Goal: Transaction & Acquisition: Book appointment/travel/reservation

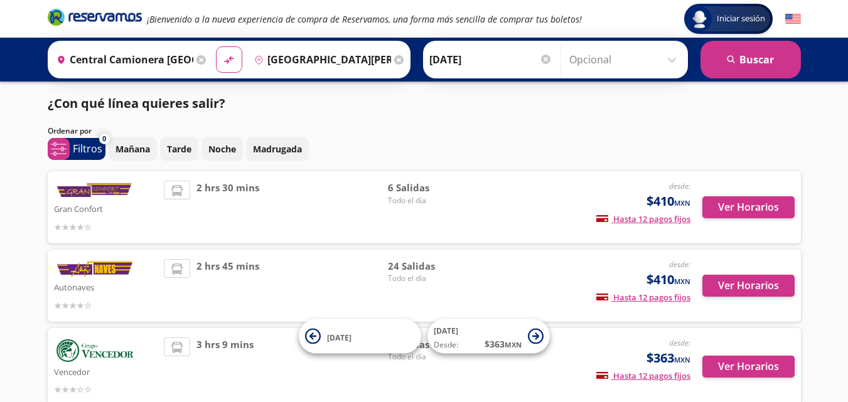
click at [230, 268] on span "2 hrs 45 mins" at bounding box center [227, 285] width 63 height 53
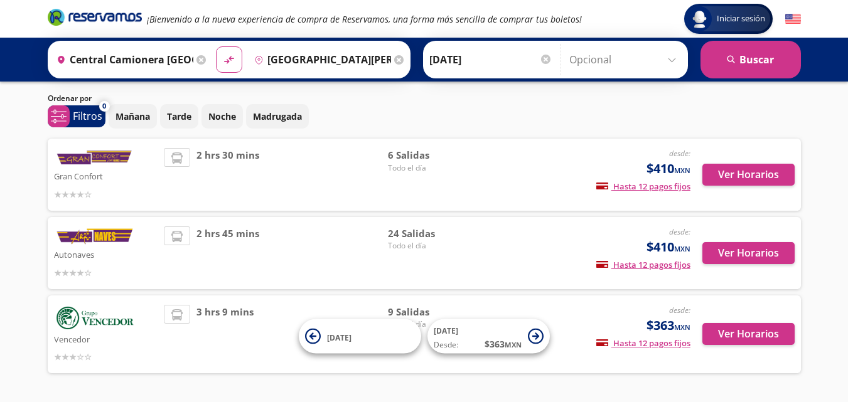
scroll to position [60, 0]
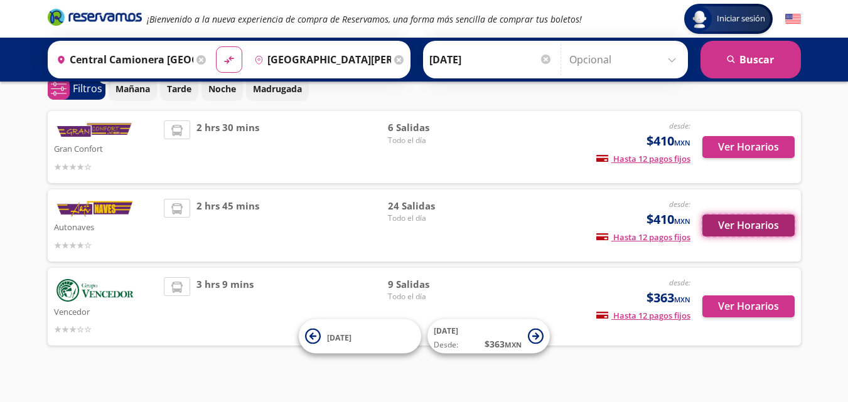
click at [744, 219] on button "Ver Horarios" at bounding box center [748, 226] width 92 height 22
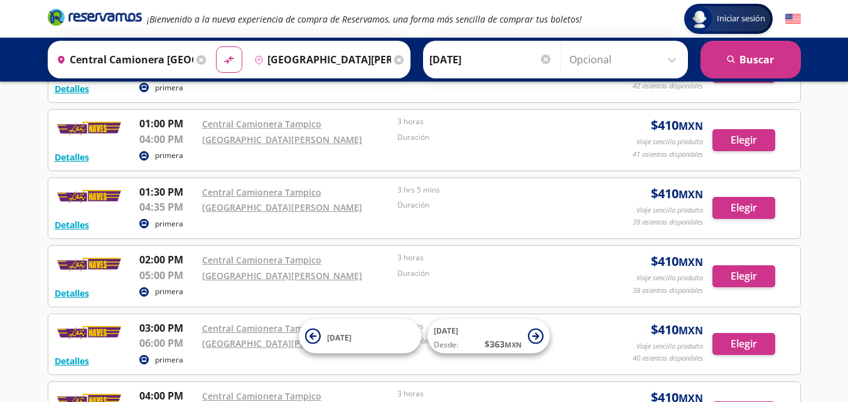
scroll to position [735, 0]
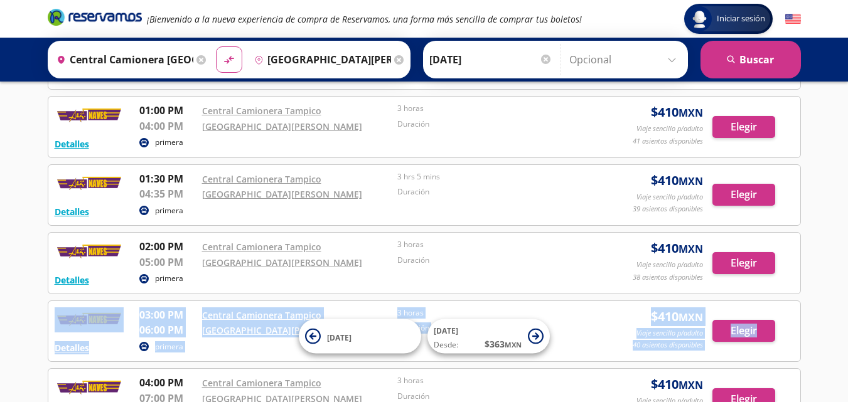
drag, startPoint x: 844, startPoint y: 229, endPoint x: 856, endPoint y: 278, distance: 50.4
click at [847, 278] on html "Iniciar sesión Iniciar sesión ¡Bienvenido a la nueva experiencia de compra de R…" at bounding box center [424, 76] width 848 height 1623
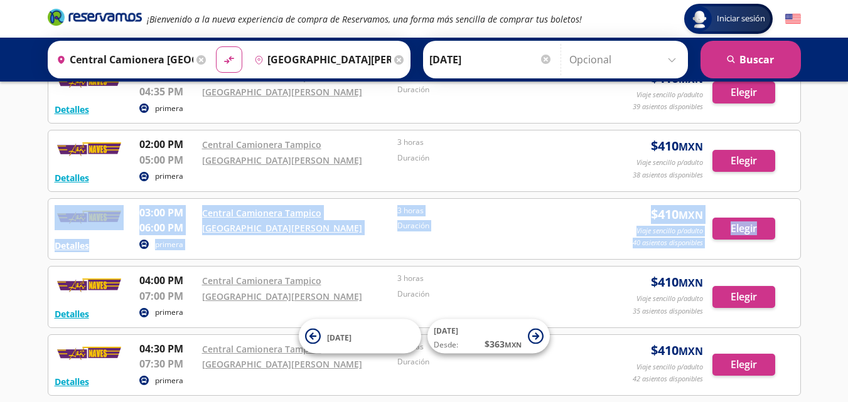
scroll to position [772, 0]
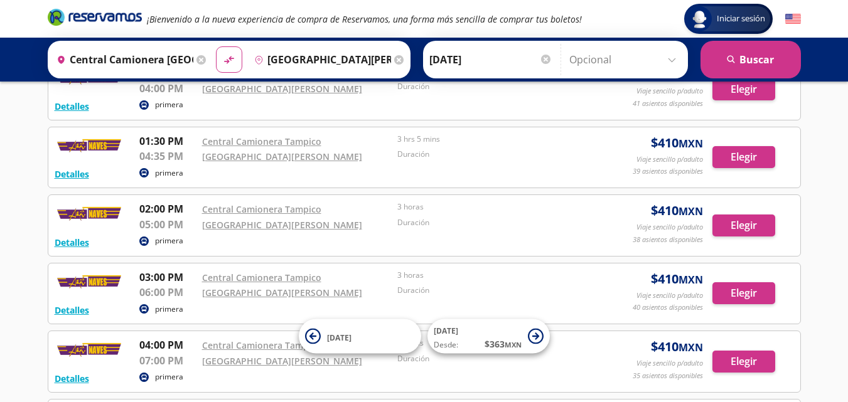
click at [0, 205] on div "Iniciar sesión Iniciar sesión ¡Bienvenido a la nueva experiencia de compra de R…" at bounding box center [424, 175] width 848 height 1895
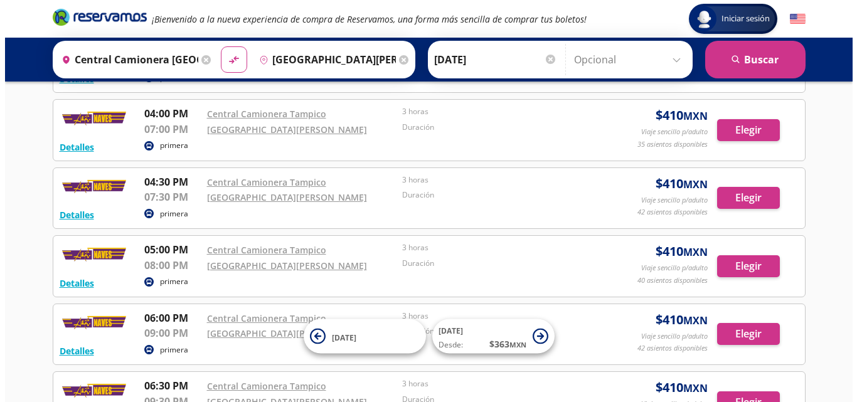
scroll to position [941, 0]
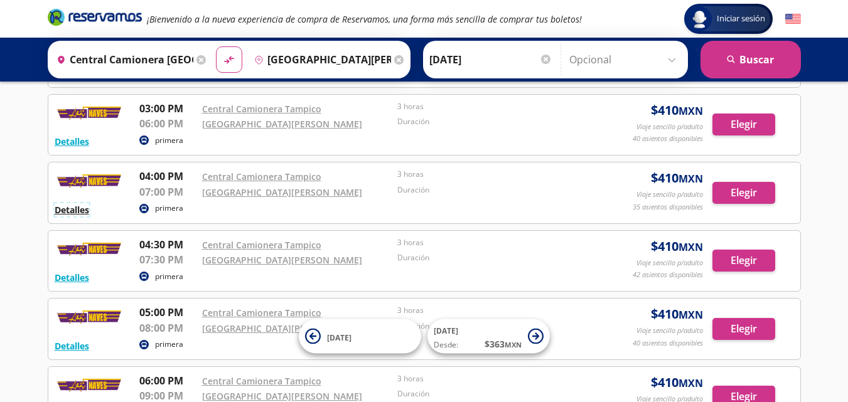
click at [80, 203] on button "Detalles" at bounding box center [72, 209] width 35 height 13
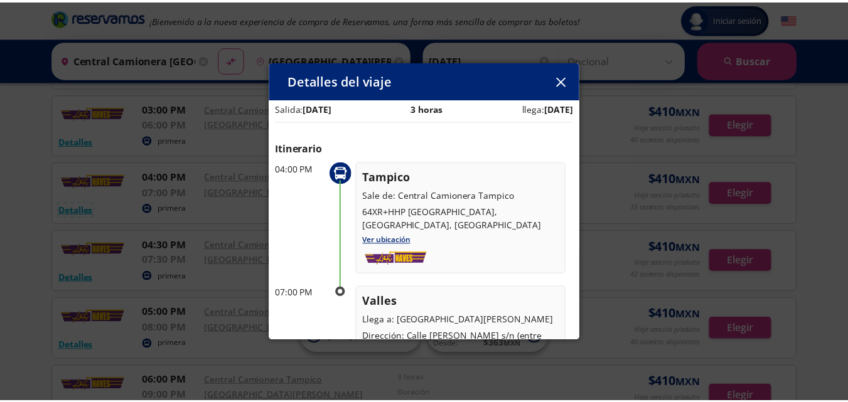
scroll to position [0, 0]
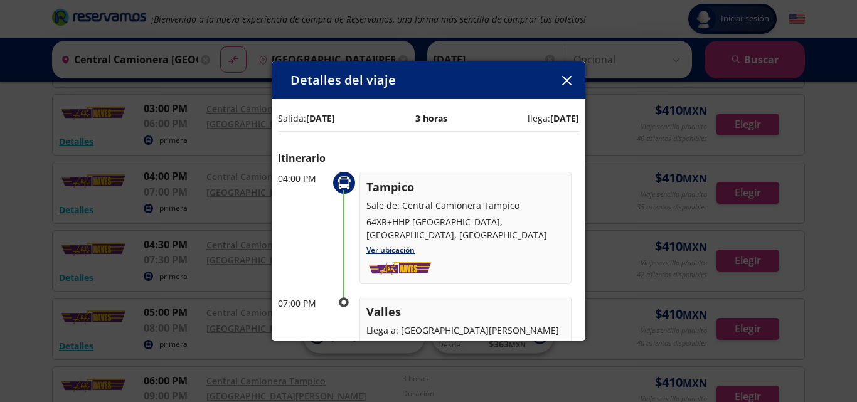
click at [557, 86] on button "button" at bounding box center [566, 80] width 19 height 19
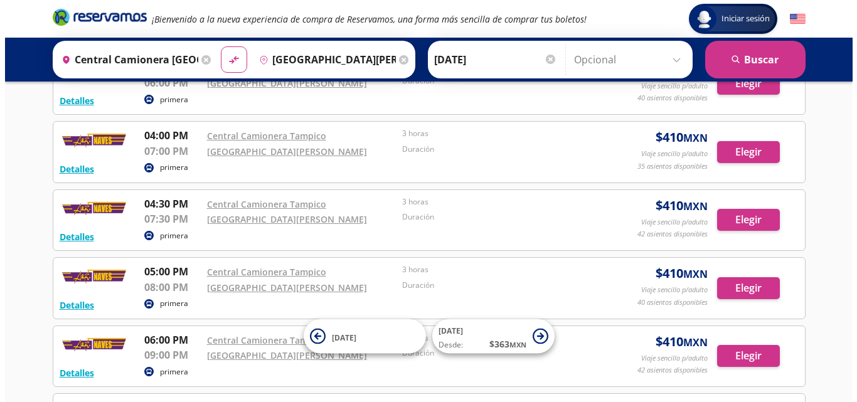
scroll to position [1004, 0]
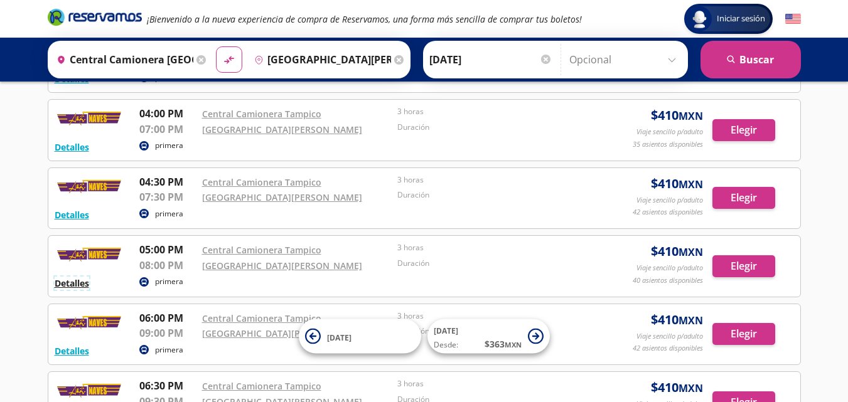
click at [58, 277] on button "Detalles" at bounding box center [72, 283] width 35 height 13
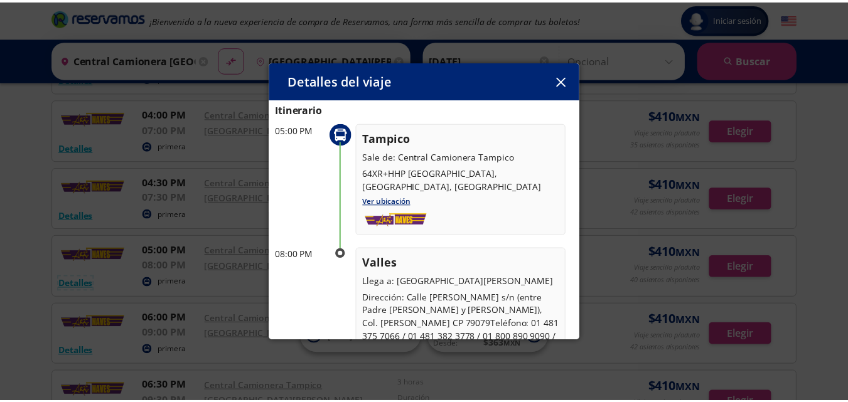
scroll to position [125, 0]
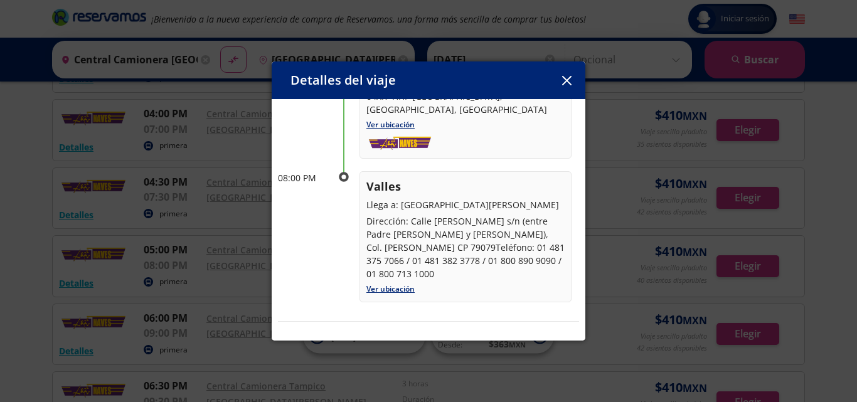
click at [571, 80] on icon "button" at bounding box center [566, 80] width 9 height 9
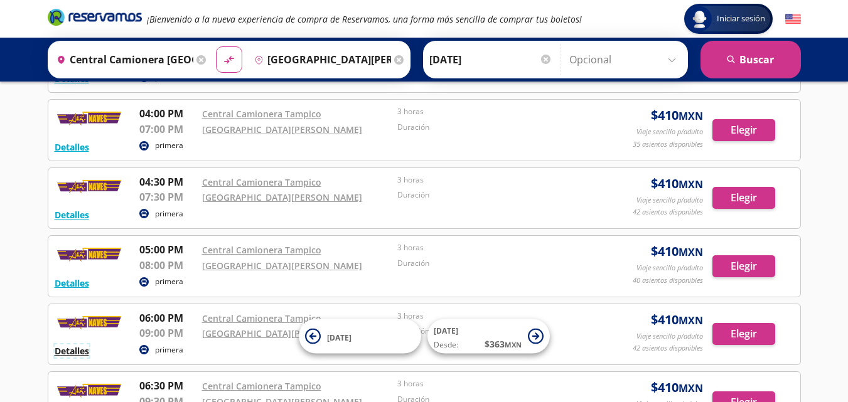
click at [68, 344] on button "Detalles" at bounding box center [72, 350] width 35 height 13
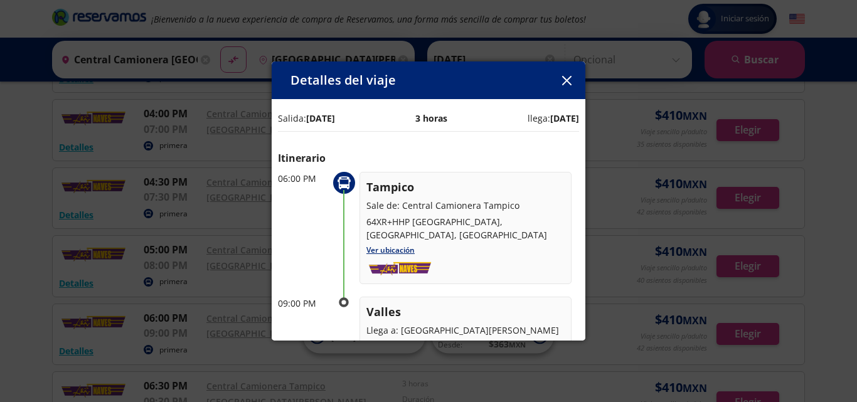
click at [566, 82] on icon "button" at bounding box center [566, 80] width 9 height 9
